Goal: Task Accomplishment & Management: Manage account settings

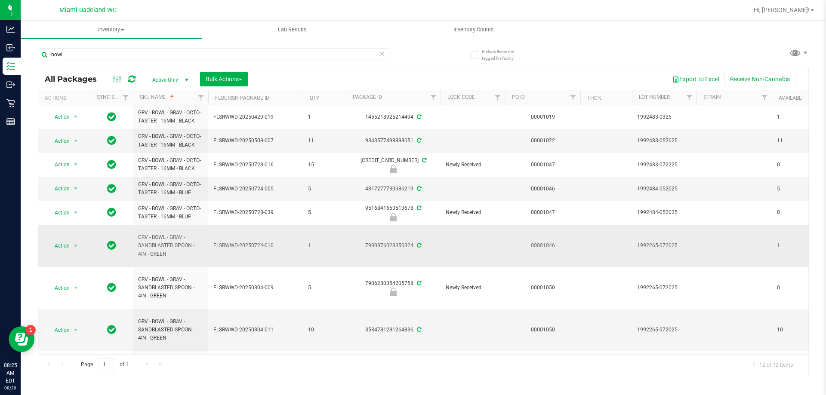
scroll to position [108, 0]
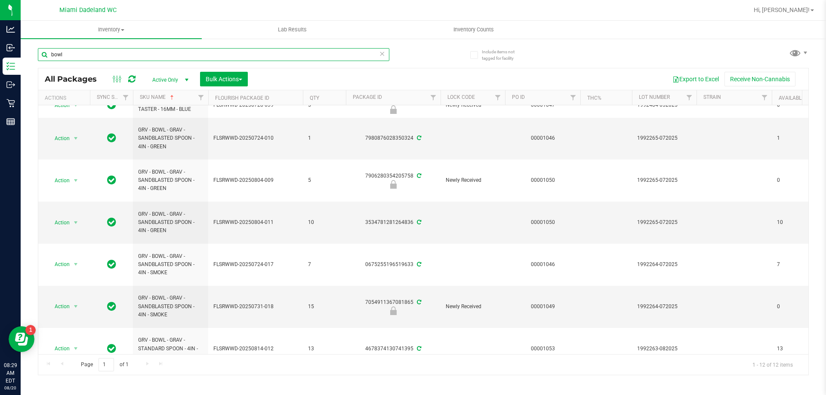
click at [234, 53] on input "bowl" at bounding box center [213, 54] width 351 height 13
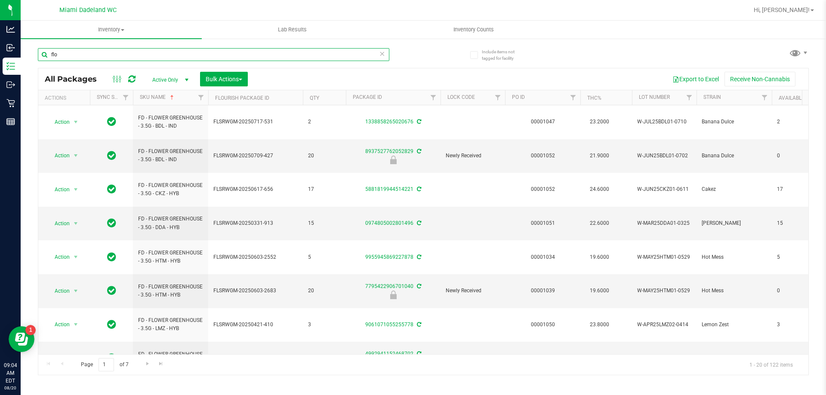
click at [81, 52] on input "flo" at bounding box center [213, 54] width 351 height 13
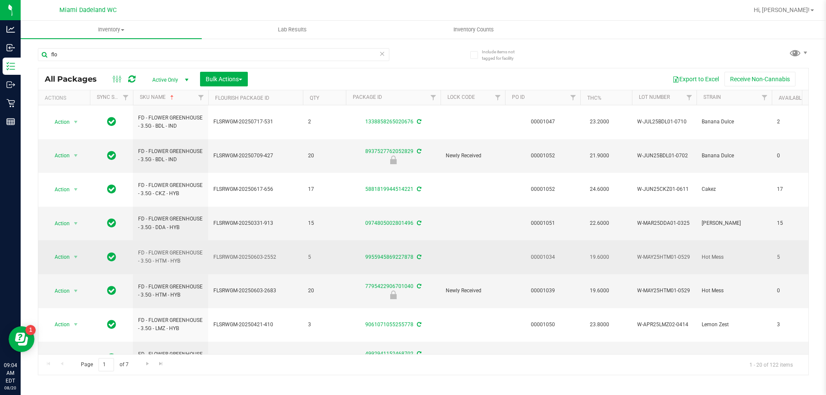
click at [325, 253] on span "5" at bounding box center [324, 257] width 33 height 8
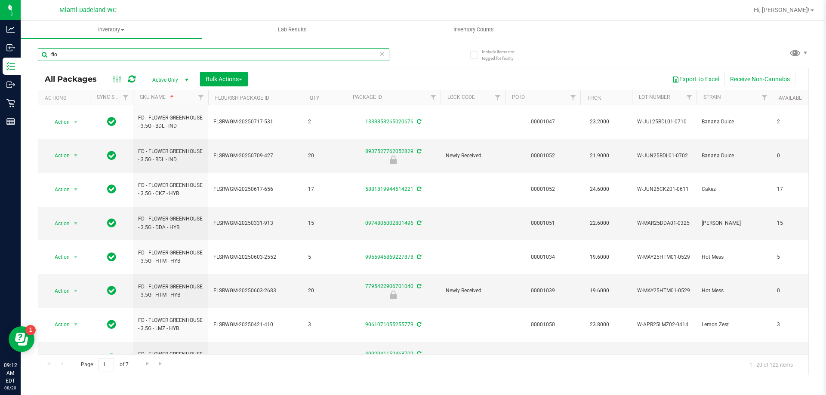
click at [69, 54] on input "flo" at bounding box center [213, 54] width 351 height 13
type input "dbr"
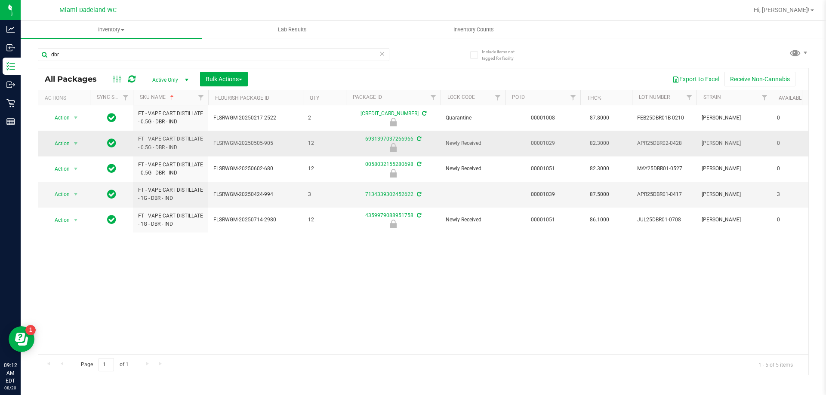
click at [58, 138] on span "Action" at bounding box center [58, 144] width 23 height 12
click at [65, 239] on li "Unlock package" at bounding box center [74, 245] width 55 height 13
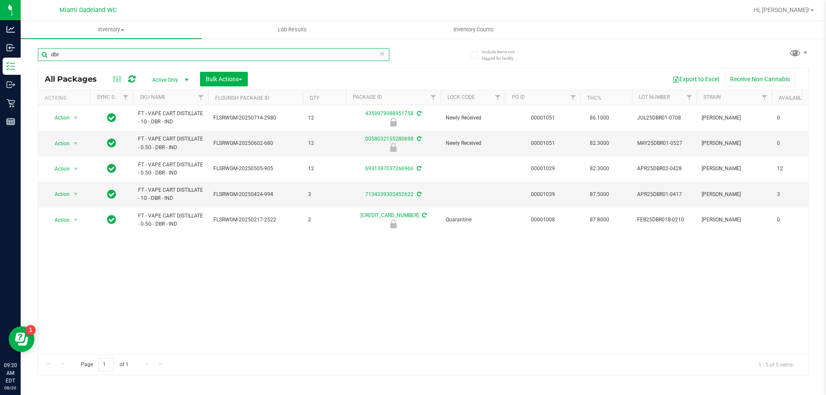
click at [344, 57] on input "dbr" at bounding box center [213, 54] width 351 height 13
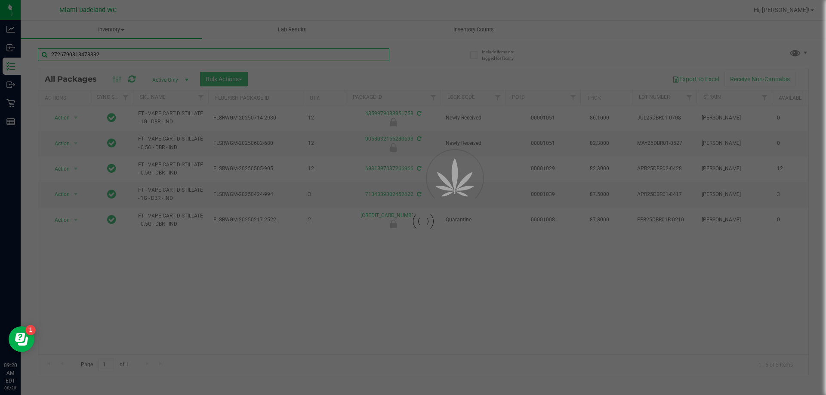
type input "2726790318478382"
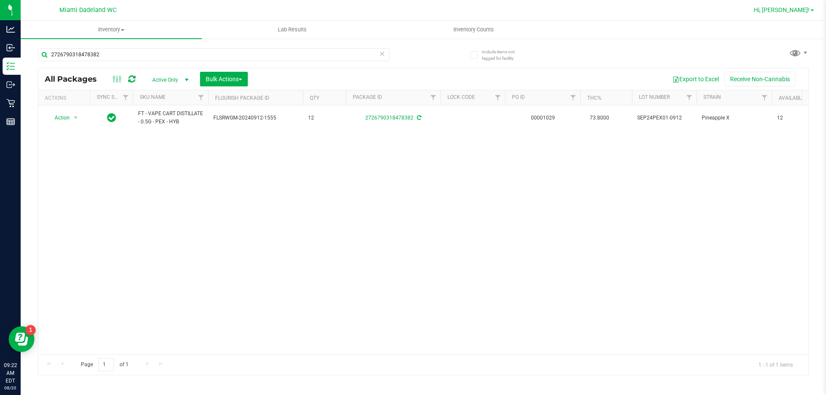
click at [809, 7] on span "Hi, [PERSON_NAME]!" at bounding box center [782, 9] width 56 height 7
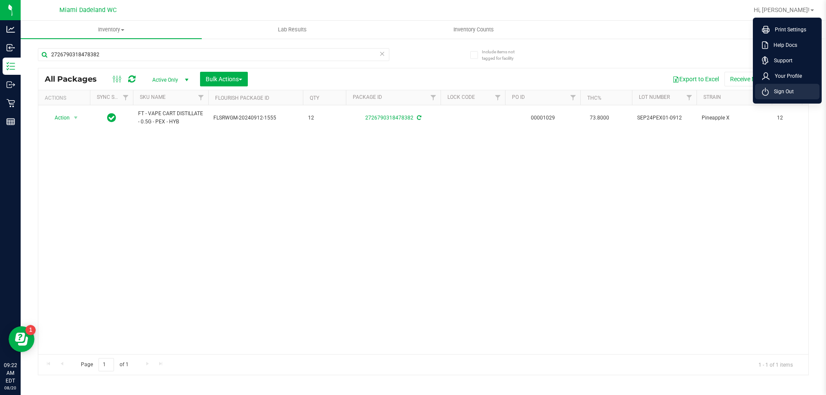
click at [791, 95] on span "Sign Out" at bounding box center [781, 91] width 25 height 9
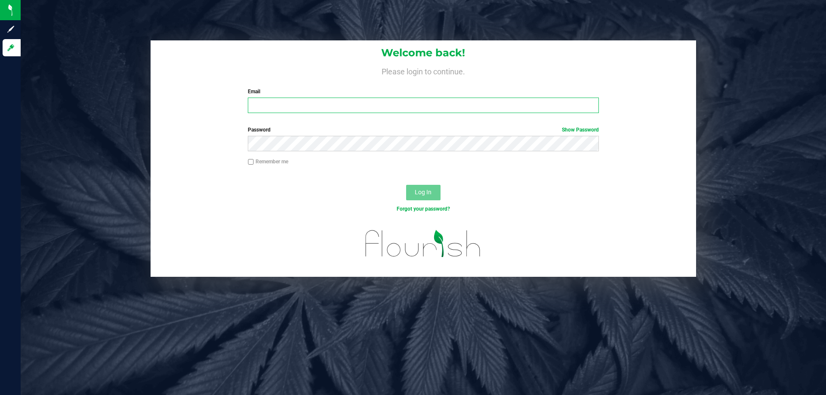
click at [489, 105] on input "Email" at bounding box center [423, 105] width 351 height 15
type input "johicks@liveparallel.com"
click at [406, 185] on button "Log In" at bounding box center [423, 192] width 34 height 15
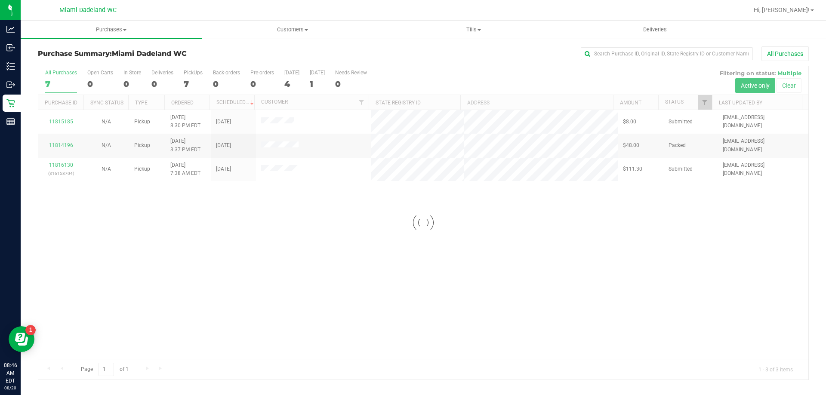
click at [508, 235] on div at bounding box center [423, 223] width 770 height 314
click at [437, 257] on div "11815185 N/A Pickup [DATE] 8:30 PM EDT 8/23/2025 $8.00 Submitted [EMAIL_ADDRESS…" at bounding box center [423, 234] width 770 height 249
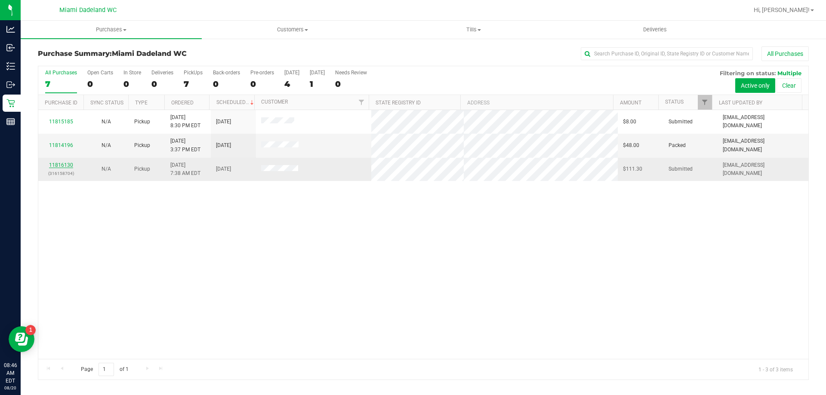
click at [60, 166] on link "11816130" at bounding box center [61, 165] width 24 height 6
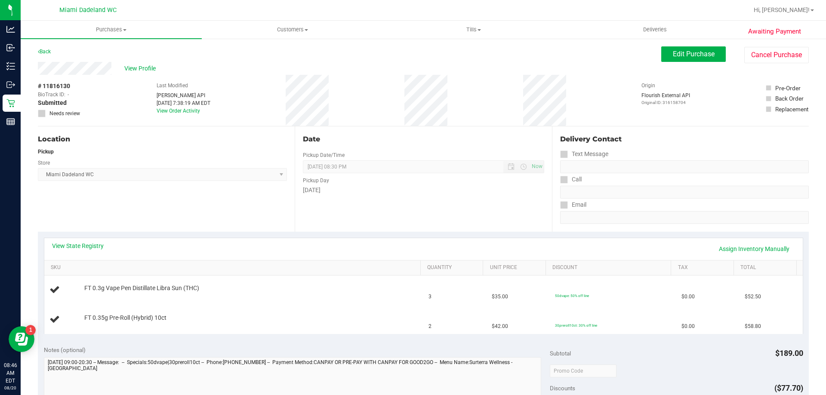
click at [68, 200] on div "Location Pickup Store [GEOGRAPHIC_DATA] WC Select Store [PERSON_NAME][GEOGRAPHI…" at bounding box center [166, 178] width 257 height 105
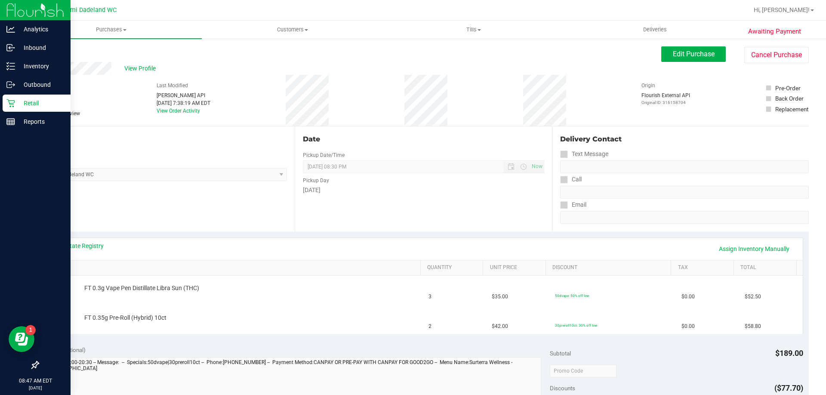
click at [12, 103] on icon at bounding box center [10, 103] width 9 height 9
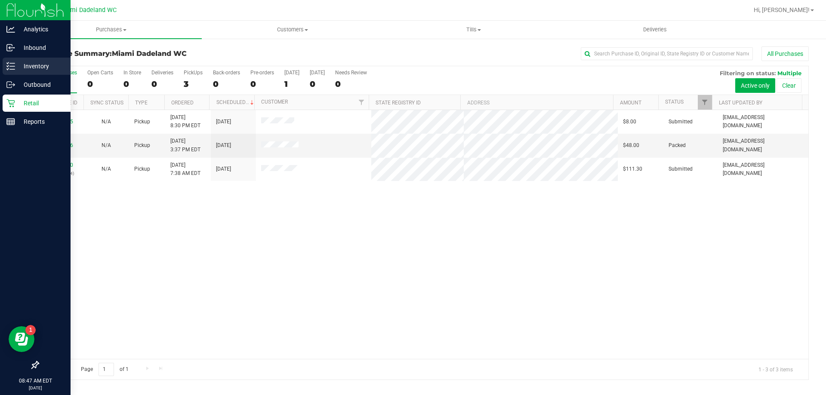
click at [10, 62] on icon at bounding box center [10, 66] width 9 height 9
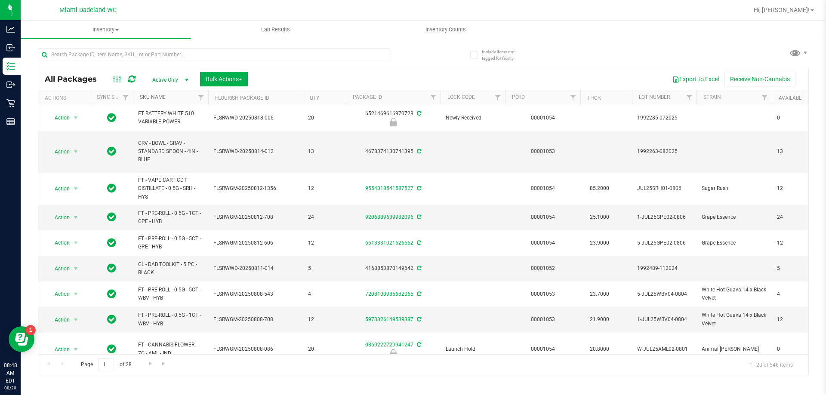
click at [160, 97] on link "SKU Name" at bounding box center [153, 97] width 26 height 6
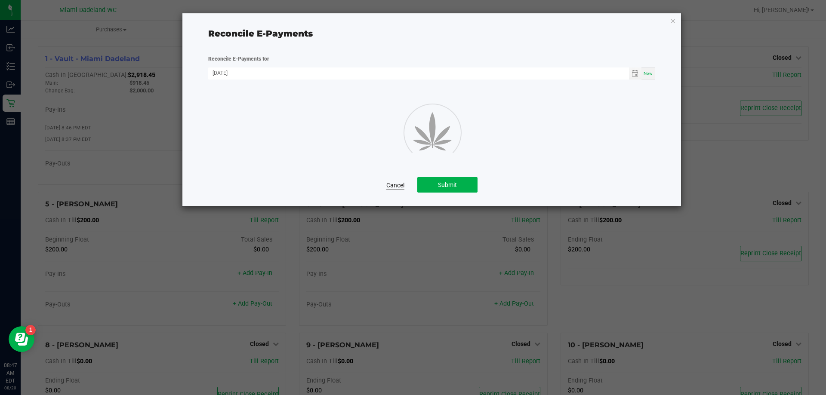
click at [393, 182] on link "Cancel" at bounding box center [395, 185] width 18 height 9
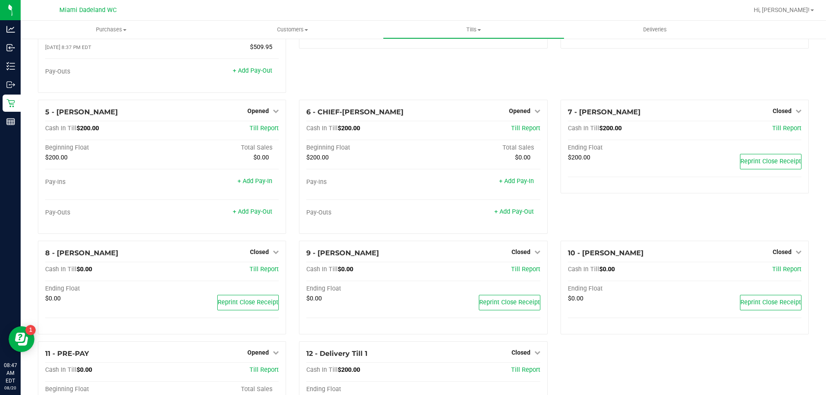
scroll to position [190, 0]
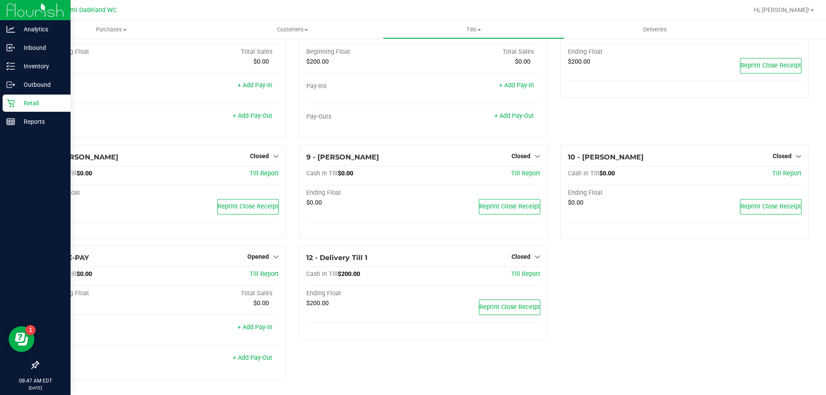
click at [6, 100] on icon at bounding box center [10, 103] width 9 height 9
